Goal: Task Accomplishment & Management: Use online tool/utility

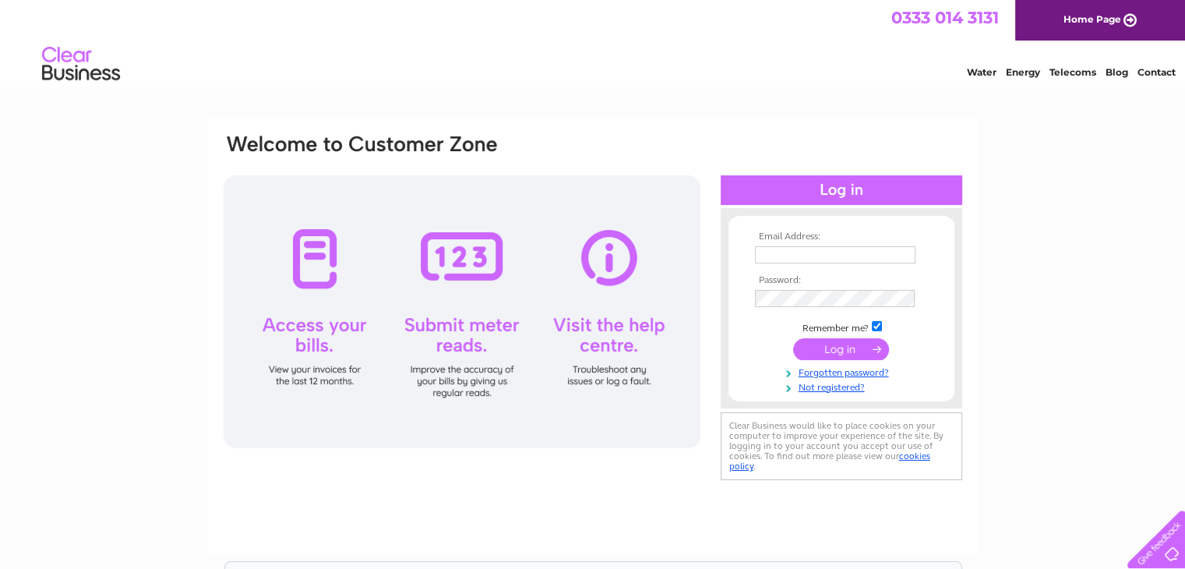
type input "enquiries@furain.co.uk"
click at [835, 344] on input "submit" at bounding box center [841, 349] width 96 height 22
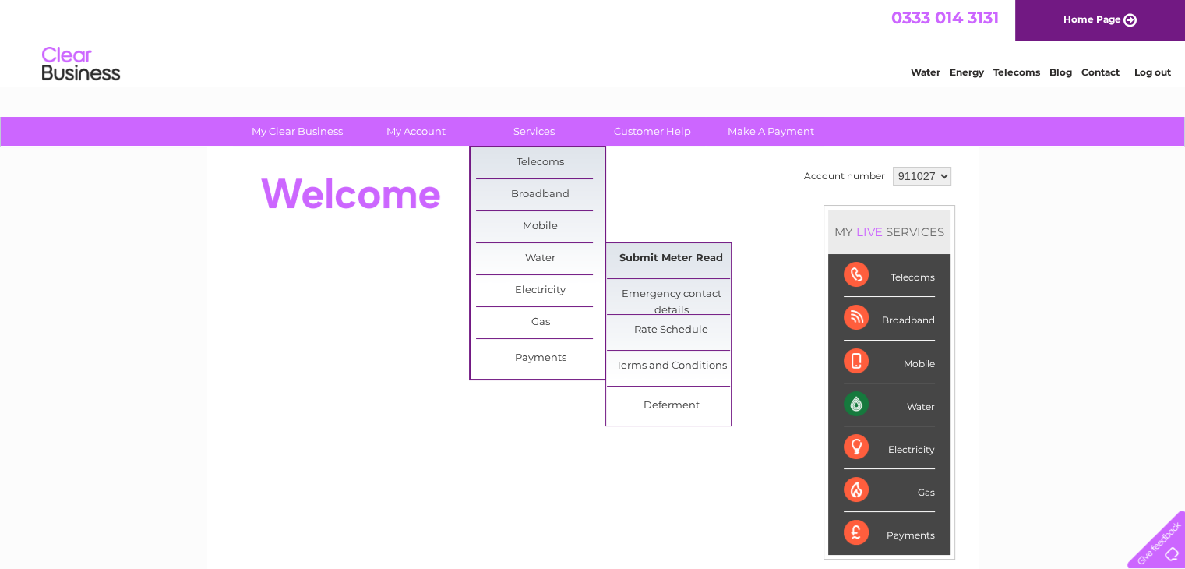
click at [636, 254] on link "Submit Meter Read" at bounding box center [671, 258] width 129 height 31
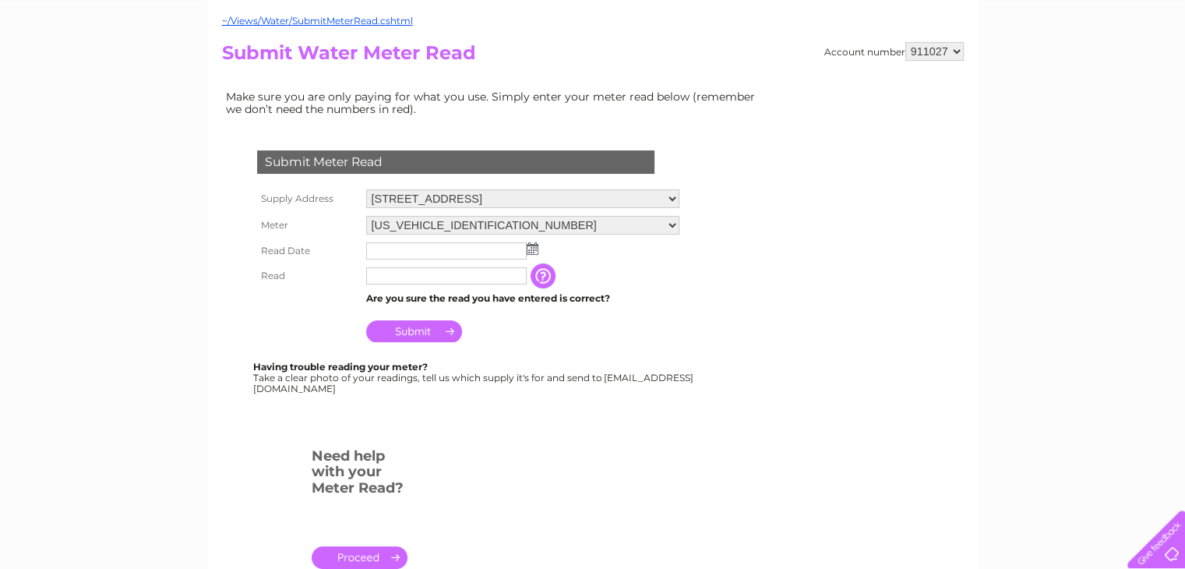
scroll to position [156, 0]
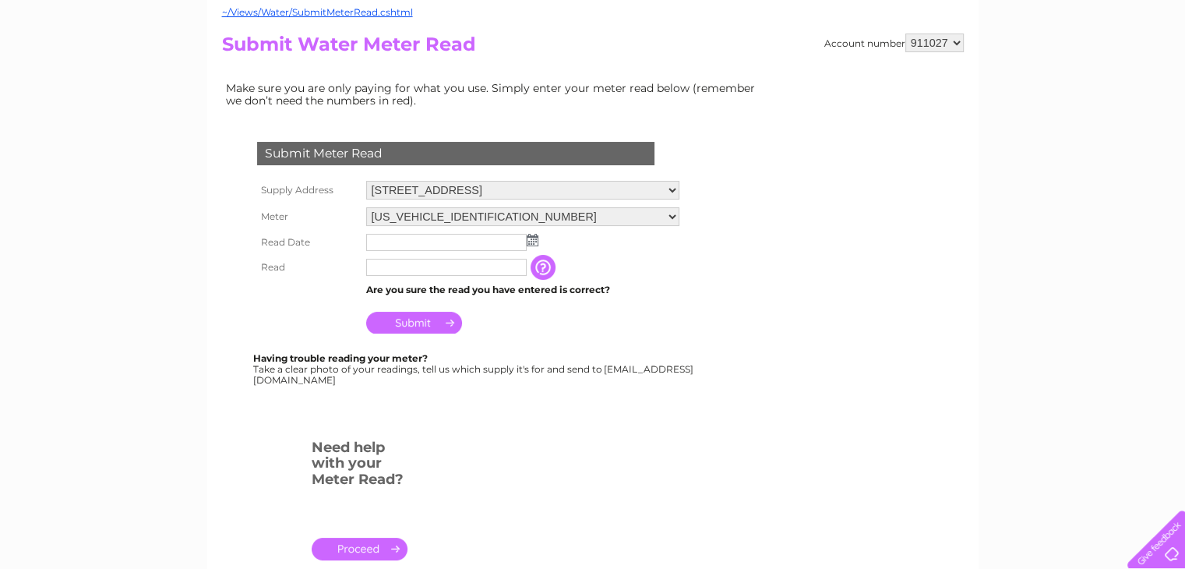
click at [531, 238] on img at bounding box center [533, 240] width 12 height 12
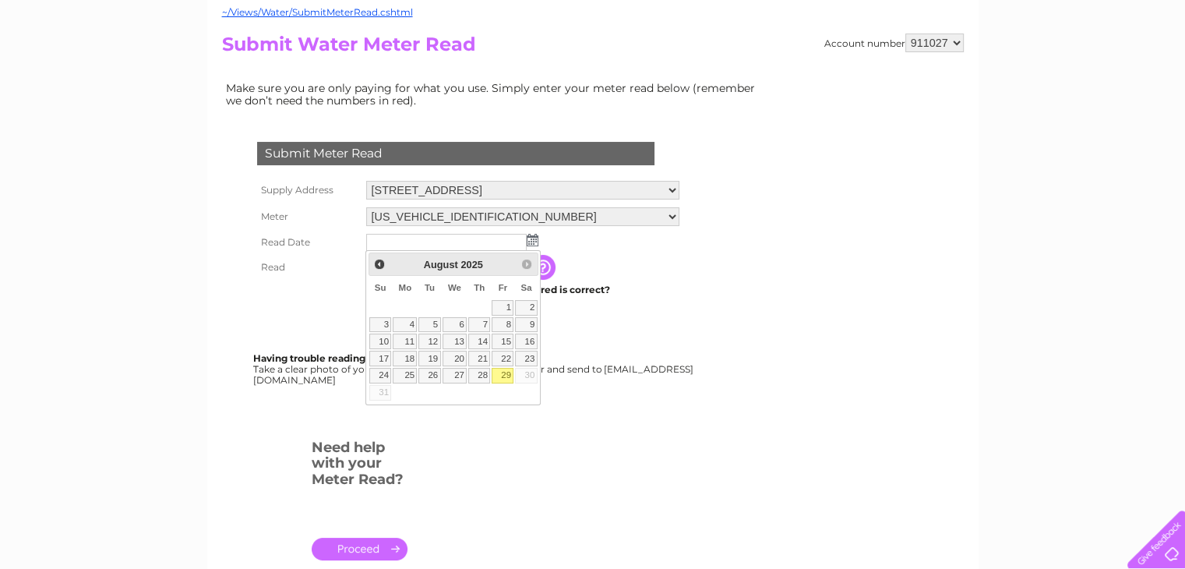
click at [504, 373] on link "29" at bounding box center [503, 376] width 22 height 16
type input "2025/08/29"
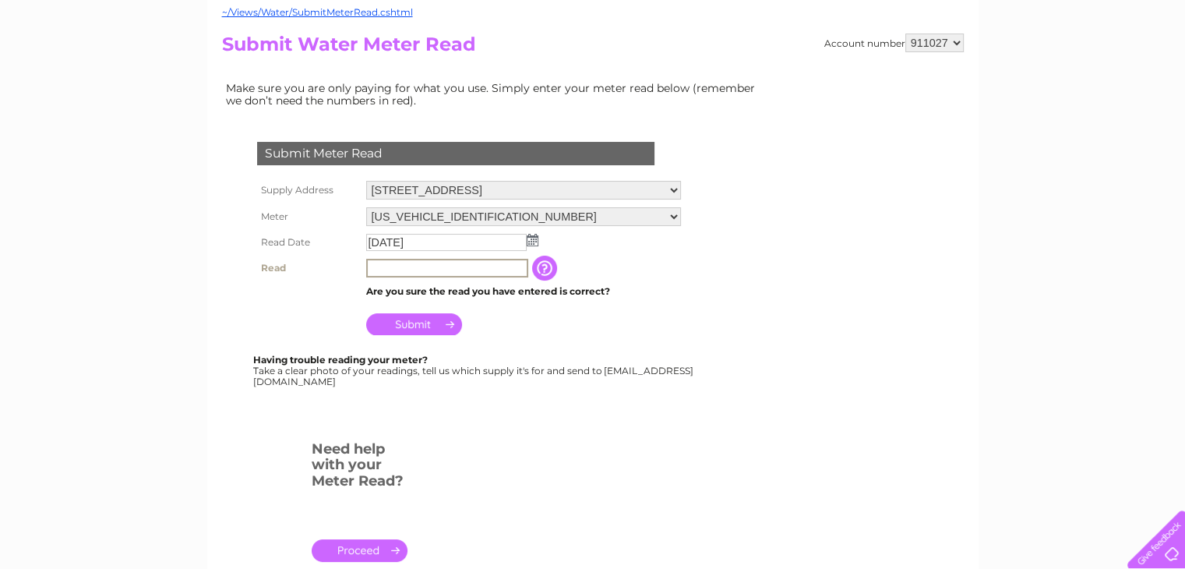
click at [400, 263] on input "text" at bounding box center [447, 268] width 162 height 19
type input "02428"
click at [429, 320] on input "Submit" at bounding box center [414, 324] width 96 height 22
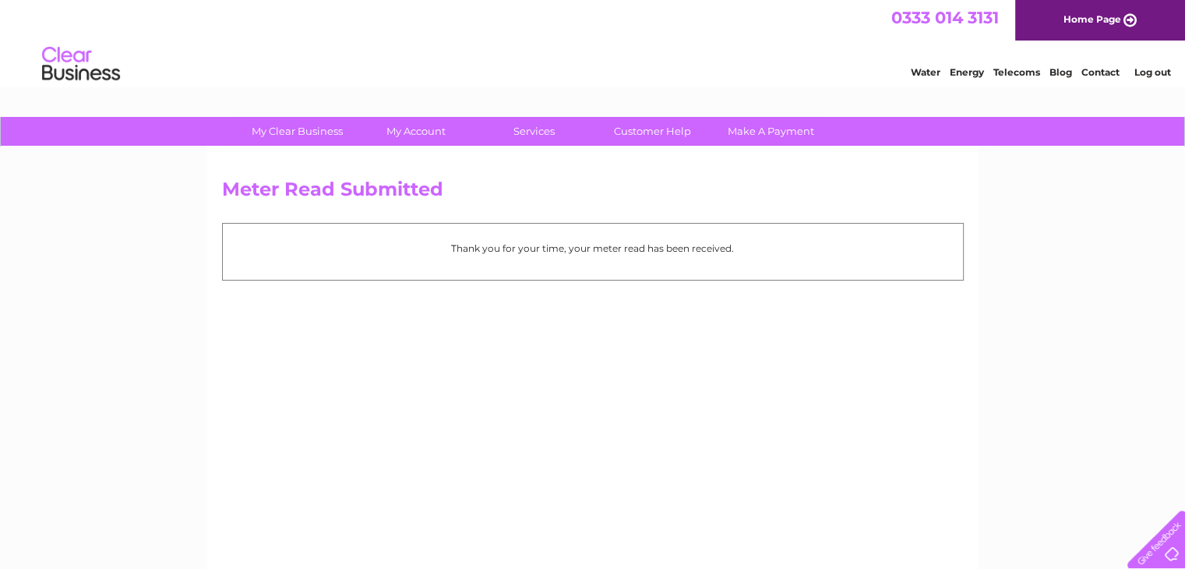
click at [1148, 72] on link "Log out" at bounding box center [1152, 72] width 37 height 12
